Goal: Find specific page/section: Find specific page/section

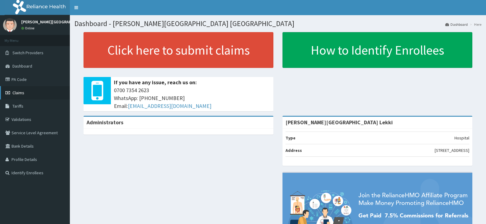
click at [34, 94] on link "Claims" at bounding box center [35, 92] width 70 height 13
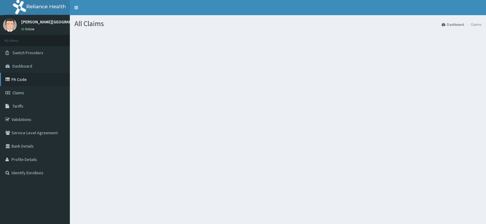
click at [40, 79] on link "PA Code" at bounding box center [35, 79] width 70 height 13
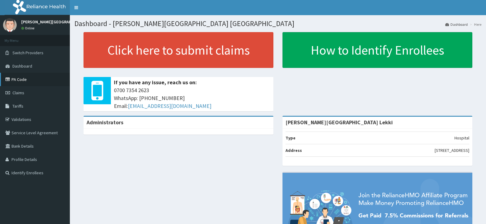
click at [27, 84] on link "PA Code" at bounding box center [35, 79] width 70 height 13
